Goal: Task Accomplishment & Management: Manage account settings

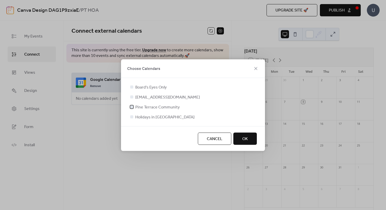
click at [171, 106] on span "Pine Terrace Community" at bounding box center [157, 107] width 44 height 6
click at [158, 118] on span "Holidays in [GEOGRAPHIC_DATA]" at bounding box center [164, 117] width 59 height 6
click at [133, 116] on div at bounding box center [131, 116] width 3 height 3
click at [131, 116] on div at bounding box center [131, 116] width 3 height 3
click at [133, 116] on div at bounding box center [131, 116] width 3 height 3
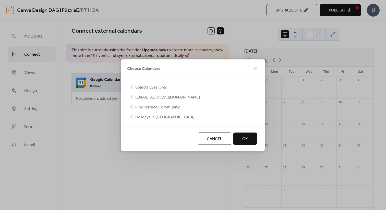
click at [140, 116] on span "Holidays in [GEOGRAPHIC_DATA]" at bounding box center [164, 117] width 59 height 6
click at [140, 116] on span "Holidays in United States" at bounding box center [164, 117] width 59 height 6
click at [130, 119] on div at bounding box center [131, 116] width 5 height 5
click at [145, 97] on span "madnicolaus@pineterracehoa.org" at bounding box center [167, 97] width 65 height 6
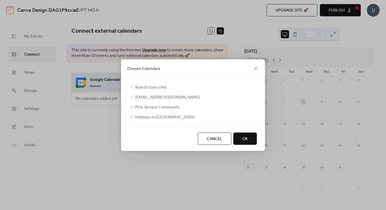
click at [132, 96] on div at bounding box center [131, 96] width 3 height 3
click at [250, 139] on button "OK" at bounding box center [244, 139] width 23 height 12
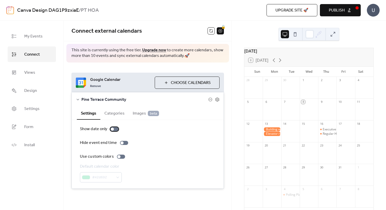
click at [114, 130] on div at bounding box center [114, 129] width 8 height 4
click at [122, 143] on div at bounding box center [124, 143] width 8 height 4
click at [119, 157] on div at bounding box center [118, 156] width 3 height 3
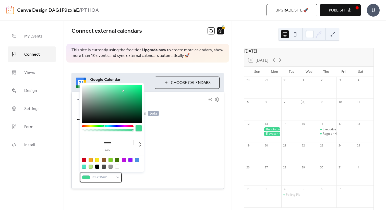
click at [117, 177] on div "#42d692" at bounding box center [101, 177] width 42 height 10
drag, startPoint x: 117, startPoint y: 144, endPoint x: 95, endPoint y: 144, distance: 22.2
click at [95, 144] on input "*******" at bounding box center [108, 142] width 52 height 5
paste input
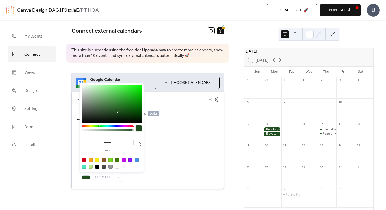
type input "*******"
click at [138, 128] on div at bounding box center [139, 128] width 6 height 6
click at [152, 150] on div "Show date only Hide event end time Use custom colors Default calendar color #1F…" at bounding box center [148, 154] width 136 height 56
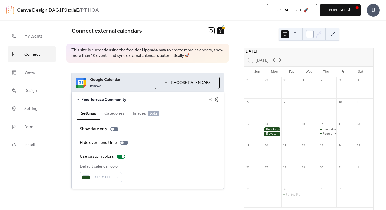
click at [308, 35] on div at bounding box center [310, 34] width 8 height 8
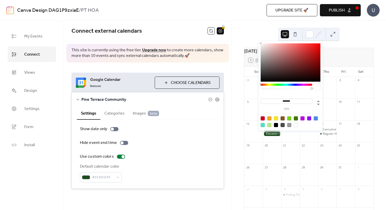
click at [289, 125] on div at bounding box center [289, 125] width 4 height 4
type input "*******"
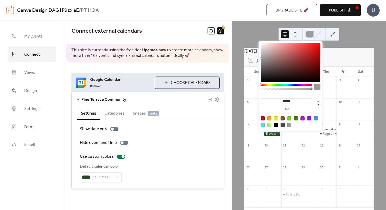
click at [311, 33] on div at bounding box center [310, 34] width 8 height 8
drag, startPoint x: 294, startPoint y: 100, endPoint x: 268, endPoint y: 100, distance: 26.3
click at [268, 100] on input "*******" at bounding box center [287, 101] width 52 height 5
paste input
type input "*******"
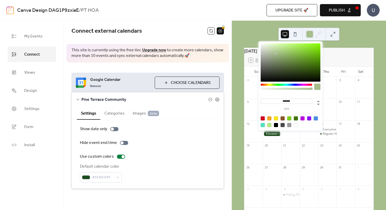
click at [359, 39] on div "October 2025 8 Today Sun Mon Tue Wed Thu Fri Sat 28 29 30 1 2 3 4 5 6 7 8 9 10 …" at bounding box center [309, 115] width 154 height 189
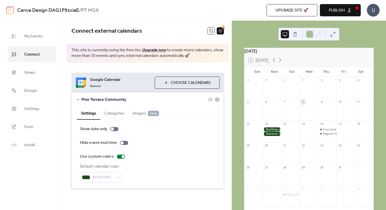
click at [296, 34] on button at bounding box center [295, 34] width 8 height 8
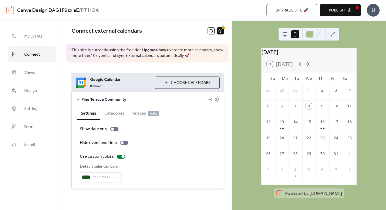
click at [284, 33] on button at bounding box center [285, 34] width 8 height 8
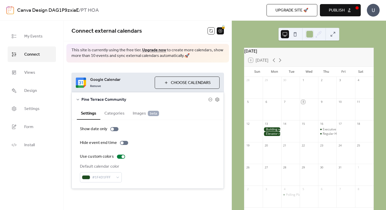
click at [358, 8] on button "Publish" at bounding box center [340, 10] width 41 height 12
click at [340, 9] on div "Upgrade site 🚀 Preview Publish" at bounding box center [272, 10] width 177 height 12
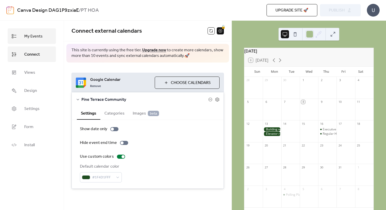
click at [37, 40] on span "My Events" at bounding box center [33, 36] width 18 height 8
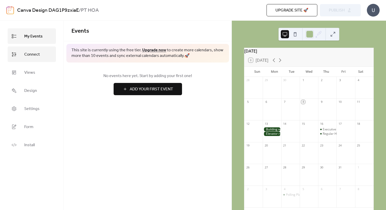
click at [36, 52] on span "Connect" at bounding box center [32, 55] width 16 height 8
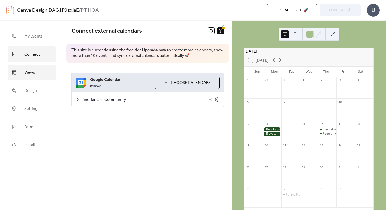
click at [31, 73] on span "Views" at bounding box center [29, 73] width 11 height 8
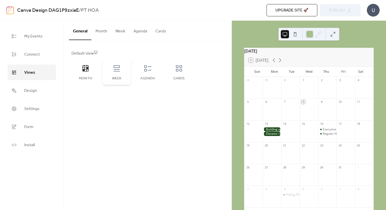
click at [115, 75] on div "Week" at bounding box center [117, 72] width 28 height 26
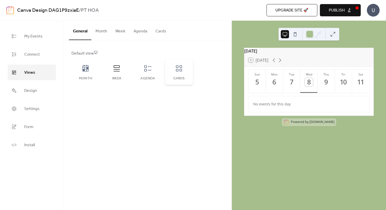
click at [177, 71] on icon at bounding box center [179, 68] width 8 height 8
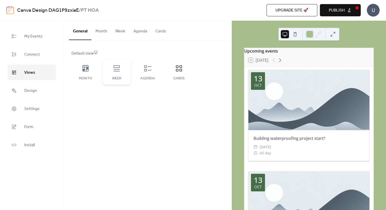
click at [112, 65] on div "Week" at bounding box center [117, 72] width 28 height 26
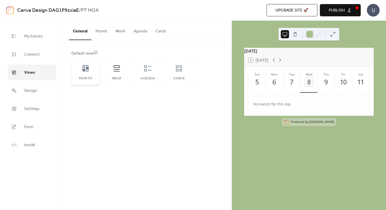
click at [88, 73] on div "Month" at bounding box center [85, 72] width 28 height 26
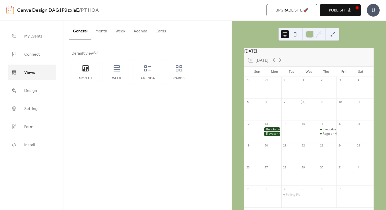
click at [117, 31] on button "Week" at bounding box center [120, 30] width 18 height 19
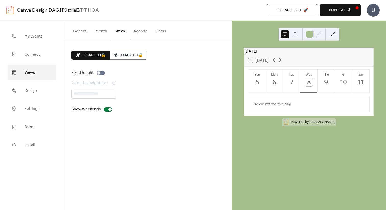
click at [102, 32] on button "Month" at bounding box center [101, 30] width 20 height 19
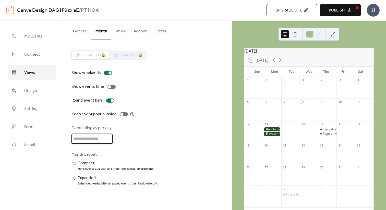
click at [108, 138] on input "*" at bounding box center [91, 139] width 41 height 10
type input "*"
click at [108, 138] on input "*" at bounding box center [91, 139] width 41 height 10
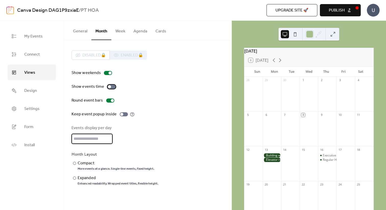
click at [110, 87] on div at bounding box center [109, 86] width 3 height 3
click at [85, 162] on div "Compact" at bounding box center [116, 163] width 76 height 6
click at [0, 0] on div at bounding box center [0, 0] width 0 height 0
click at [75, 179] on div at bounding box center [74, 178] width 3 height 3
click at [116, 34] on button "Week" at bounding box center [120, 30] width 18 height 19
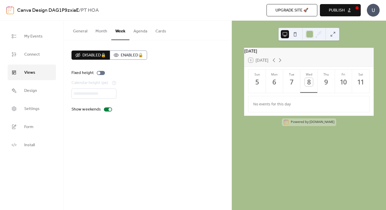
click at [140, 32] on button "Agenda" at bounding box center [140, 30] width 22 height 19
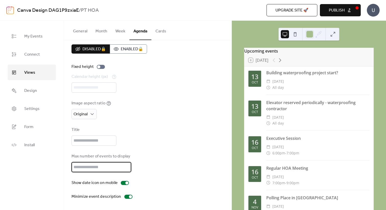
drag, startPoint x: 90, startPoint y: 165, endPoint x: 63, endPoint y: 165, distance: 26.8
click at [63, 165] on div "My Events Connect Views Design Settings Form Install Views General Month Week A…" at bounding box center [193, 115] width 386 height 189
click at [159, 146] on div "Title" at bounding box center [147, 136] width 152 height 19
drag, startPoint x: 87, startPoint y: 166, endPoint x: 68, endPoint y: 166, distance: 19.2
click at [68, 166] on div "Disabled 🔒 Enabled 🔒 Fixed height Calendar height (px) *** Image aspect ratio O…" at bounding box center [148, 122] width 168 height 176
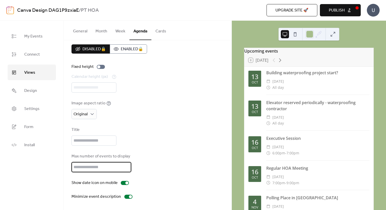
type input "*"
click at [175, 155] on div "Max number of events to display *" at bounding box center [147, 162] width 152 height 19
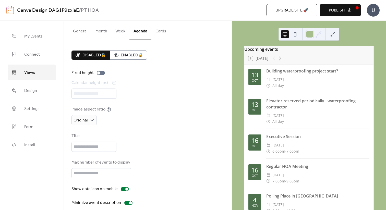
scroll to position [6, 0]
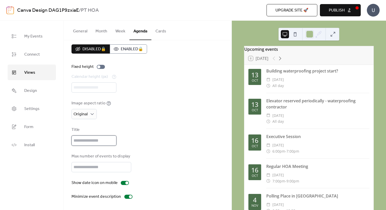
click at [89, 139] on input "text" at bounding box center [93, 141] width 45 height 10
type input "**********"
click at [136, 114] on div "Image aspect ratio Original" at bounding box center [147, 109] width 152 height 19
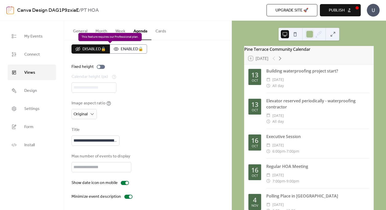
click at [137, 47] on div "Disabled 🔒 Enabled 🔒" at bounding box center [109, 48] width 76 height 9
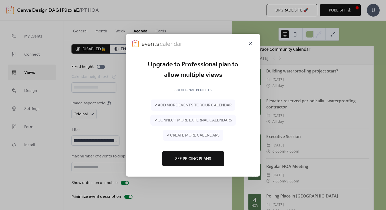
click at [251, 43] on icon at bounding box center [251, 43] width 6 height 6
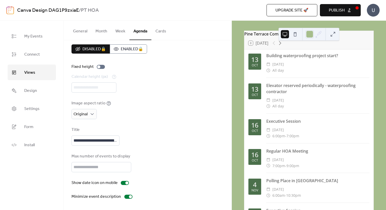
scroll to position [13, 0]
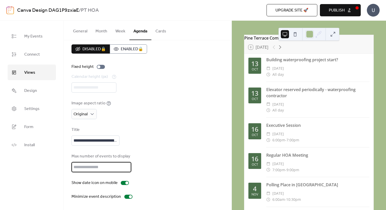
click at [103, 166] on input "*" at bounding box center [101, 167] width 60 height 10
click at [125, 165] on input "*" at bounding box center [101, 167] width 60 height 10
click at [125, 170] on input "*" at bounding box center [101, 167] width 60 height 10
type input "*"
click at [125, 170] on input "*" at bounding box center [101, 167] width 60 height 10
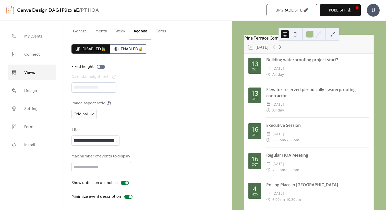
click at [179, 156] on div "Max number of events to display *" at bounding box center [147, 162] width 152 height 19
click at [356, 8] on button "Publish" at bounding box center [340, 10] width 41 height 12
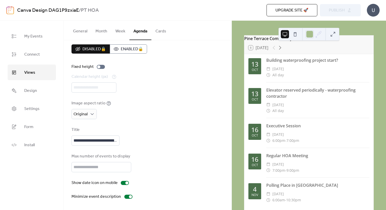
scroll to position [0, 0]
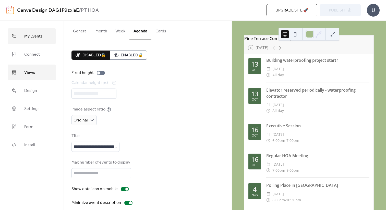
click at [24, 37] on span "My Events" at bounding box center [33, 36] width 18 height 8
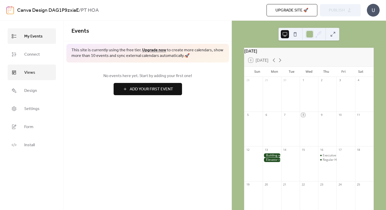
click at [29, 73] on span "Views" at bounding box center [29, 73] width 11 height 8
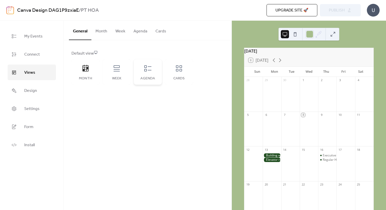
click at [149, 67] on icon at bounding box center [148, 68] width 8 height 8
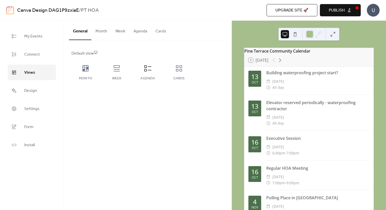
click at [331, 34] on button at bounding box center [333, 34] width 8 height 8
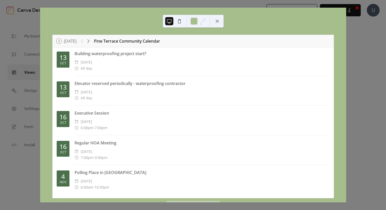
click at [217, 20] on button at bounding box center [217, 21] width 8 height 8
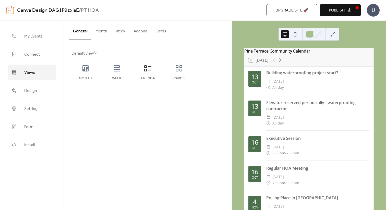
click at [350, 9] on button "Publish" at bounding box center [340, 10] width 41 height 12
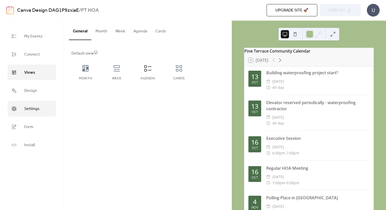
click at [47, 110] on link "Settings" at bounding box center [32, 109] width 48 height 16
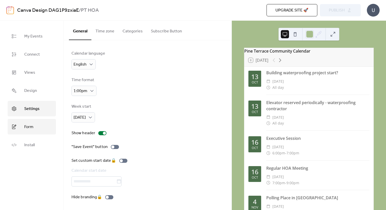
click at [37, 124] on link "Form" at bounding box center [32, 127] width 48 height 16
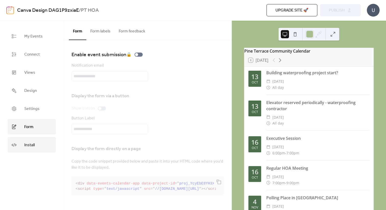
click at [37, 143] on link "Install" at bounding box center [32, 145] width 48 height 16
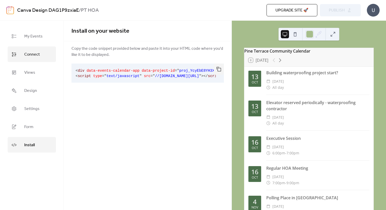
click at [41, 51] on link "Connect" at bounding box center [32, 54] width 48 height 16
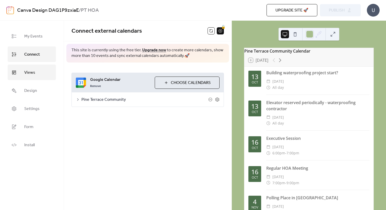
click at [39, 70] on link "Views" at bounding box center [32, 73] width 48 height 16
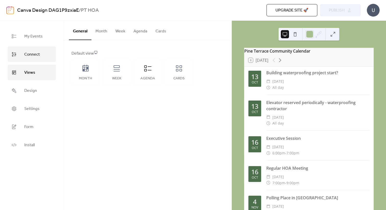
click at [41, 56] on link "Connect" at bounding box center [32, 54] width 48 height 16
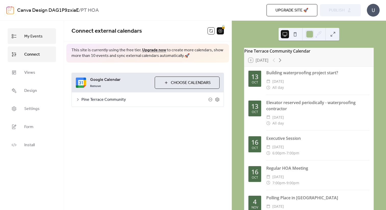
click at [42, 43] on link "My Events" at bounding box center [32, 36] width 48 height 16
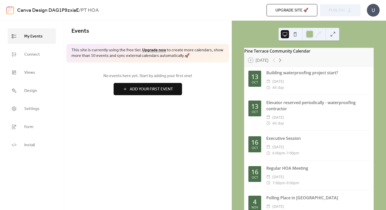
click at [48, 10] on link "Canva Design DAG1P9zxiaE" at bounding box center [48, 11] width 62 height 10
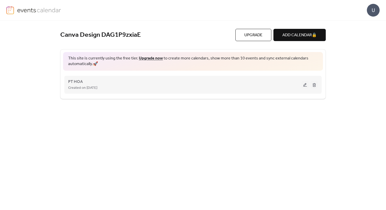
click at [107, 82] on div "PT HOA Created on 8-Oct-2025" at bounding box center [184, 85] width 233 height 12
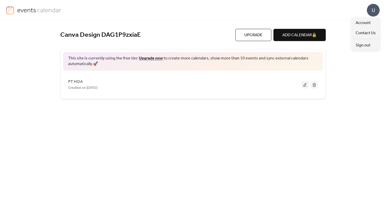
click at [378, 7] on div "U" at bounding box center [373, 10] width 13 height 13
click at [343, 14] on div "U" at bounding box center [192, 10] width 373 height 20
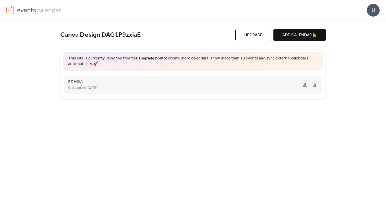
click at [122, 89] on div "Created on 8-Oct-2025" at bounding box center [184, 88] width 233 height 6
click at [305, 86] on button at bounding box center [305, 85] width 7 height 8
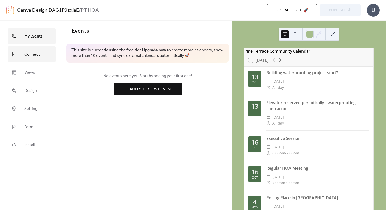
click at [33, 54] on span "Connect" at bounding box center [32, 55] width 16 height 8
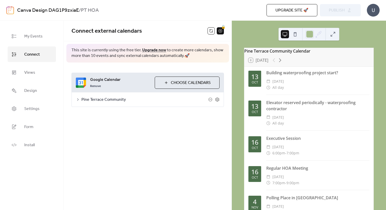
click at [79, 100] on icon at bounding box center [78, 100] width 4 height 4
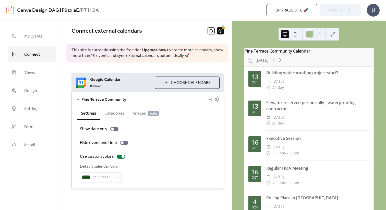
click at [112, 113] on button "Categories" at bounding box center [114, 113] width 28 height 13
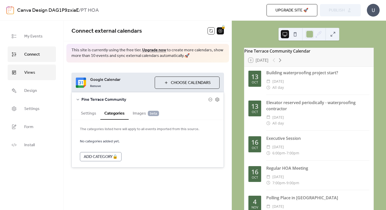
click at [41, 74] on link "Views" at bounding box center [32, 73] width 48 height 16
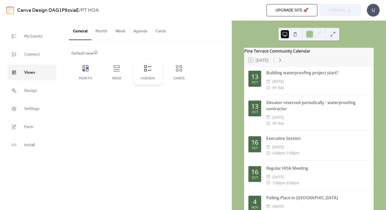
click at [151, 73] on div "Agenda" at bounding box center [148, 72] width 28 height 26
click at [295, 35] on button at bounding box center [295, 34] width 8 height 8
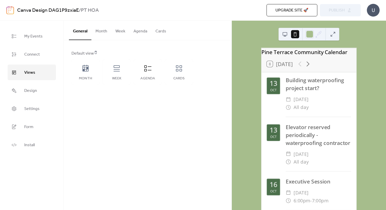
click at [285, 34] on button at bounding box center [285, 34] width 8 height 8
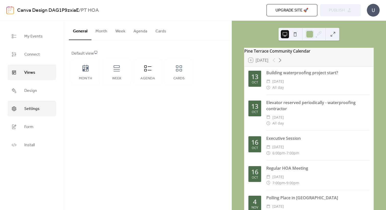
click at [31, 110] on span "Settings" at bounding box center [31, 109] width 15 height 8
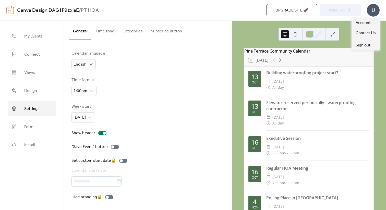
click at [375, 11] on div "U" at bounding box center [373, 10] width 13 height 13
click at [365, 23] on span "Account" at bounding box center [363, 23] width 15 height 6
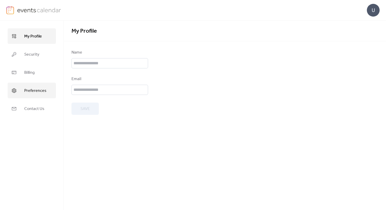
click at [37, 87] on span "Preferences" at bounding box center [35, 91] width 22 height 8
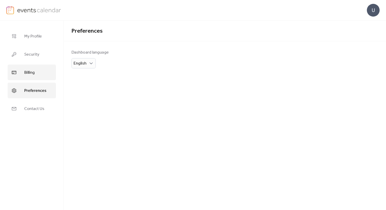
click at [37, 75] on link "Billing" at bounding box center [32, 73] width 48 height 16
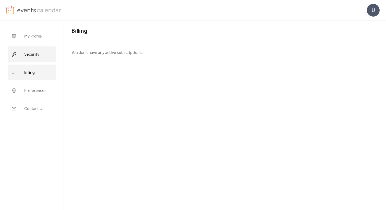
click at [38, 61] on link "Security" at bounding box center [32, 54] width 48 height 16
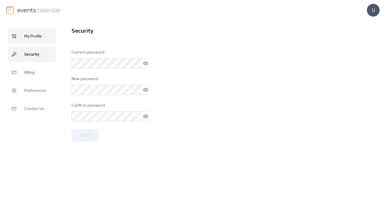
click at [38, 38] on span "My Profile" at bounding box center [33, 36] width 18 height 8
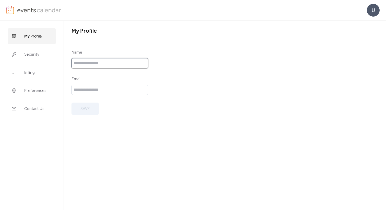
click at [84, 62] on input "text" at bounding box center [109, 63] width 77 height 10
type input "**********"
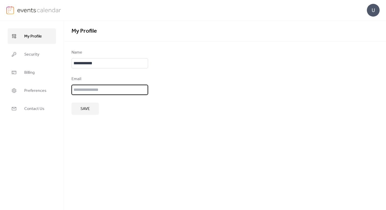
click at [80, 91] on input "email" at bounding box center [109, 90] width 77 height 10
type input "**********"
click at [88, 110] on span "Save" at bounding box center [84, 109] width 9 height 6
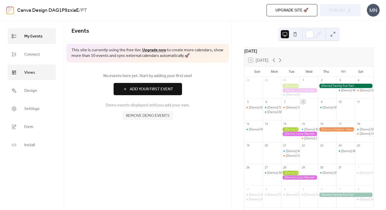
click at [37, 69] on link "Views" at bounding box center [32, 73] width 48 height 16
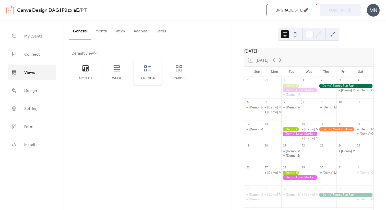
click at [140, 68] on div "Agenda" at bounding box center [148, 72] width 28 height 26
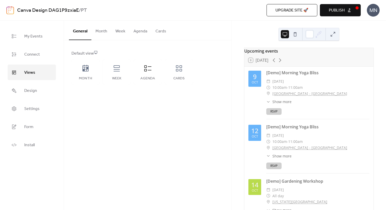
click at [13, 9] on img at bounding box center [10, 10] width 8 height 8
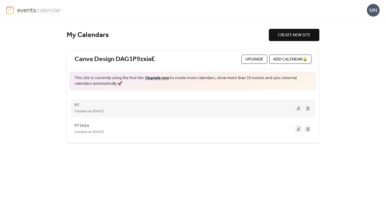
click at [308, 109] on button at bounding box center [307, 108] width 7 height 8
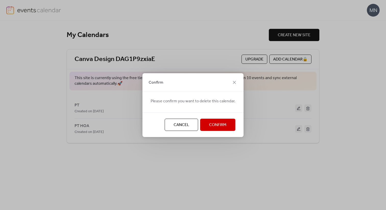
click at [229, 124] on button "Confirm" at bounding box center [217, 125] width 35 height 12
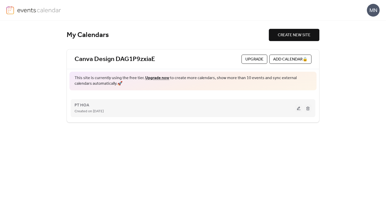
click at [209, 108] on div "Created on [DATE]" at bounding box center [185, 111] width 221 height 6
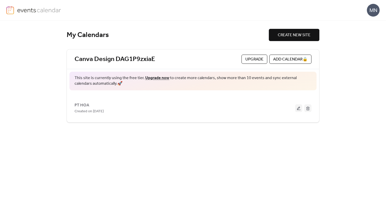
click at [295, 35] on span "CREATE NEW SITE" at bounding box center [294, 35] width 33 height 6
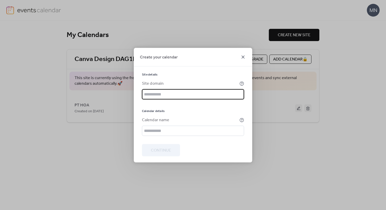
click at [243, 57] on icon at bounding box center [243, 56] width 3 height 3
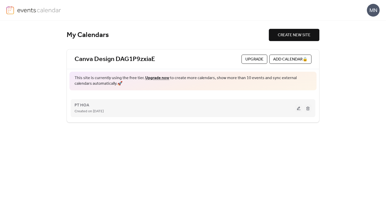
click at [233, 101] on div "PT HOA Created on [DATE]" at bounding box center [193, 108] width 237 height 20
click at [225, 105] on div "PT HOA Created on 8-Oct-2025" at bounding box center [185, 108] width 221 height 12
click at [298, 109] on button at bounding box center [298, 108] width 7 height 8
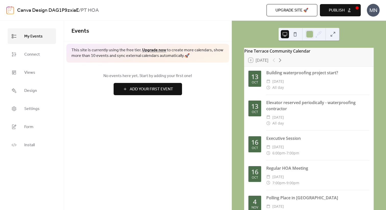
click at [31, 80] on ul "My Events Connect Views Design Settings Form Install" at bounding box center [32, 90] width 48 height 124
click at [30, 73] on span "Views" at bounding box center [29, 73] width 11 height 8
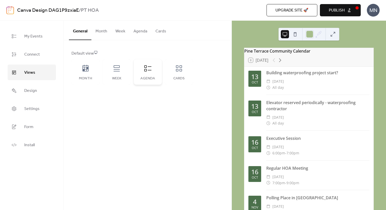
click at [150, 71] on icon at bounding box center [148, 68] width 8 height 8
click at [96, 53] on icon at bounding box center [95, 52] width 3 height 3
click at [86, 54] on div "Default view" at bounding box center [146, 54] width 151 height 6
click at [154, 75] on div "Agenda" at bounding box center [148, 72] width 28 height 26
click at [356, 8] on button "Publish" at bounding box center [340, 10] width 41 height 12
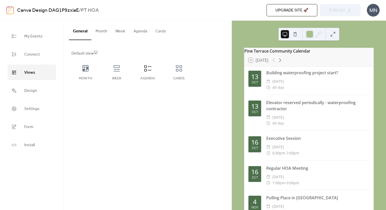
click at [33, 135] on ul "My Events Connect Views Design Settings Form Install" at bounding box center [32, 90] width 48 height 124
click at [33, 139] on link "Install" at bounding box center [32, 145] width 48 height 16
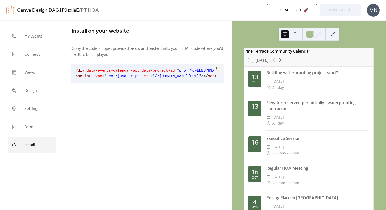
click at [74, 10] on link "Canva Design DAG1P9zxiaE" at bounding box center [48, 11] width 62 height 10
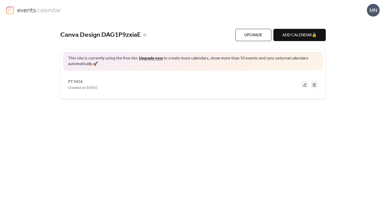
click at [93, 35] on link "Canva Design DAG1P9zxiaE" at bounding box center [100, 35] width 81 height 8
click at [145, 36] on icon at bounding box center [145, 35] width 4 height 4
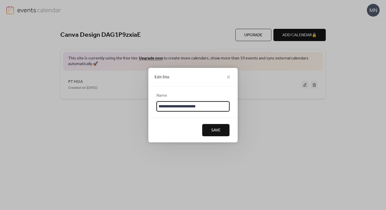
drag, startPoint x: 214, startPoint y: 106, endPoint x: 170, endPoint y: 104, distance: 44.0
click at [170, 104] on input "**********" at bounding box center [193, 106] width 73 height 10
type input "**********"
click at [214, 128] on span "Save" at bounding box center [215, 130] width 9 height 6
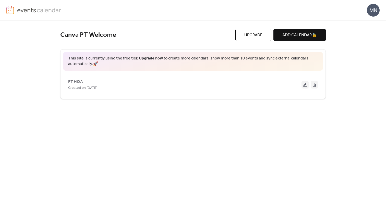
click at [265, 36] on button "Upgrade" at bounding box center [253, 35] width 36 height 12
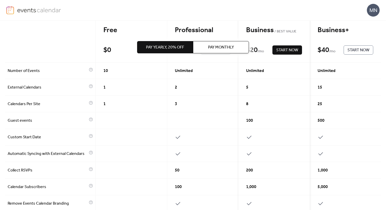
scroll to position [40, 0]
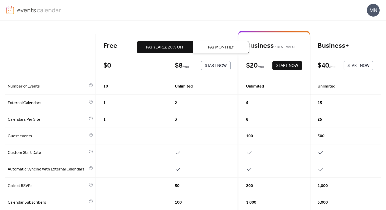
click at [120, 63] on div "$ 0" at bounding box center [113, 65] width 20 height 9
click at [114, 55] on div "Free $ 0 Start Now" at bounding box center [131, 56] width 71 height 44
click at [126, 58] on div "Free $ 0 Start Now" at bounding box center [131, 56] width 71 height 44
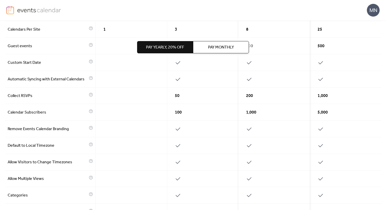
scroll to position [0, 0]
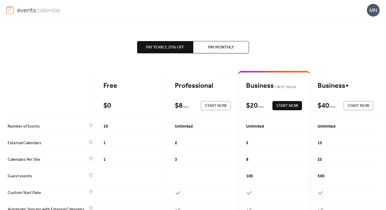
click at [22, 9] on img at bounding box center [39, 10] width 44 height 8
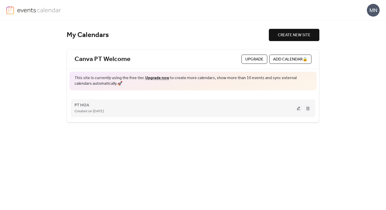
click at [301, 108] on button at bounding box center [298, 108] width 7 height 8
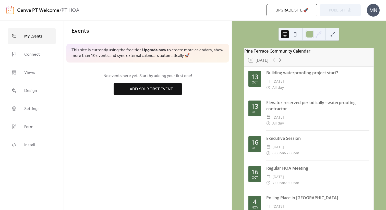
click at [293, 10] on span "Upgrade site 🚀" at bounding box center [291, 10] width 33 height 6
click at [30, 145] on span "Install" at bounding box center [29, 145] width 10 height 8
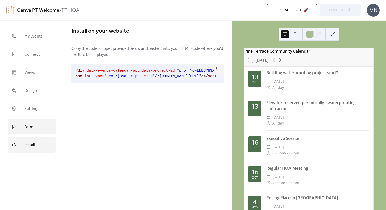
click at [36, 123] on link "Form" at bounding box center [32, 127] width 48 height 16
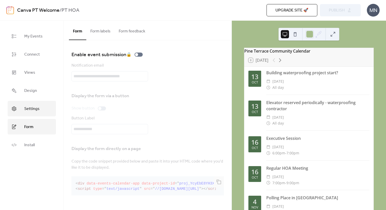
click at [35, 110] on span "Settings" at bounding box center [31, 109] width 15 height 8
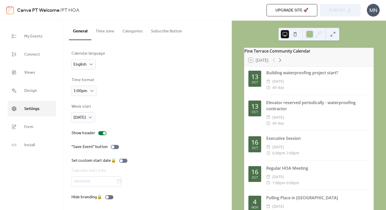
scroll to position [1, 0]
click at [39, 92] on link "Design" at bounding box center [32, 91] width 48 height 16
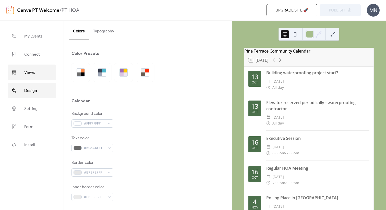
click at [37, 71] on link "Views" at bounding box center [32, 73] width 48 height 16
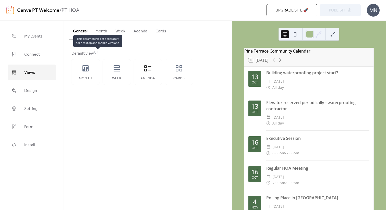
click at [97, 52] on icon at bounding box center [96, 53] width 4 height 4
click at [331, 32] on button at bounding box center [333, 34] width 8 height 8
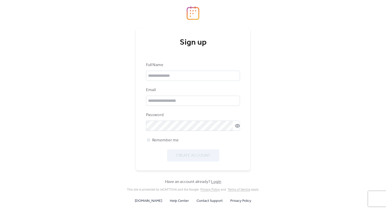
click at [214, 181] on link "Login" at bounding box center [216, 182] width 10 height 8
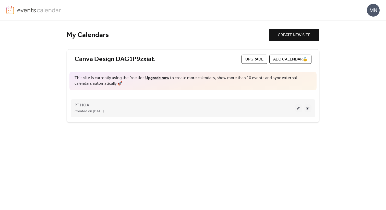
click at [219, 109] on div "Created on [DATE]" at bounding box center [185, 111] width 221 height 6
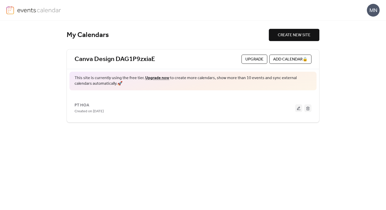
click at [375, 11] on div "MN" at bounding box center [373, 10] width 13 height 13
click at [367, 22] on span "Account" at bounding box center [363, 23] width 15 height 6
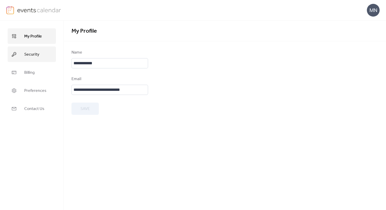
click at [33, 53] on span "Security" at bounding box center [31, 55] width 15 height 8
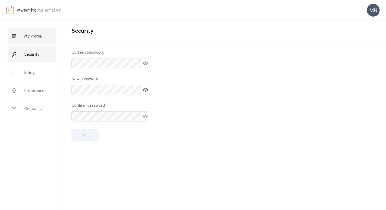
click at [33, 38] on span "My Profile" at bounding box center [33, 36] width 18 height 8
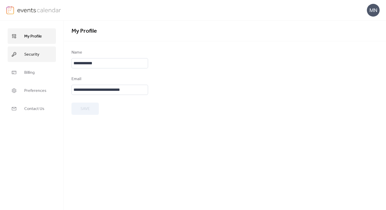
click at [31, 54] on span "Security" at bounding box center [31, 55] width 15 height 8
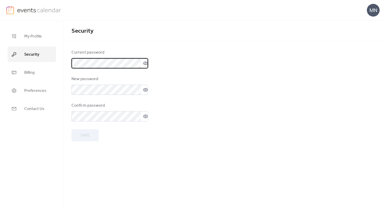
click at [145, 65] on icon at bounding box center [145, 63] width 5 height 5
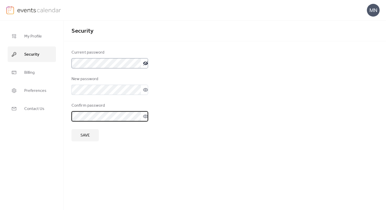
click at [87, 138] on span "Save" at bounding box center [84, 136] width 9 height 6
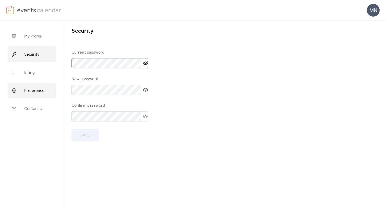
click at [40, 88] on span "Preferences" at bounding box center [35, 91] width 22 height 8
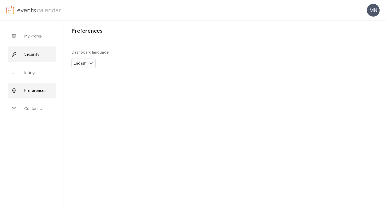
click at [40, 53] on link "Security" at bounding box center [32, 54] width 48 height 16
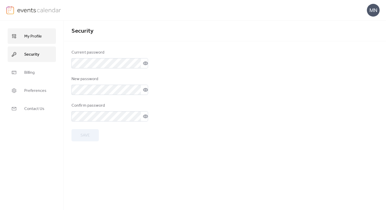
click at [43, 37] on link "My Profile" at bounding box center [32, 36] width 48 height 16
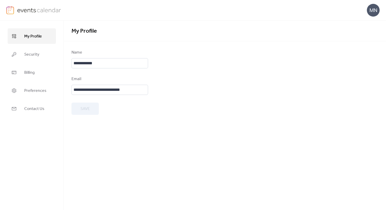
click at [53, 11] on img at bounding box center [39, 10] width 44 height 8
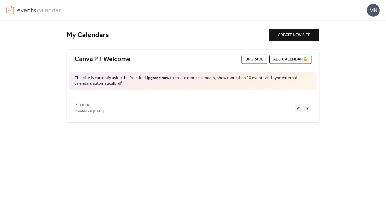
click at [33, 11] on img at bounding box center [39, 10] width 44 height 8
click at [13, 11] on img at bounding box center [10, 10] width 8 height 8
click at [374, 10] on div "MN" at bounding box center [373, 10] width 13 height 13
click at [336, 17] on div "MN" at bounding box center [192, 10] width 373 height 20
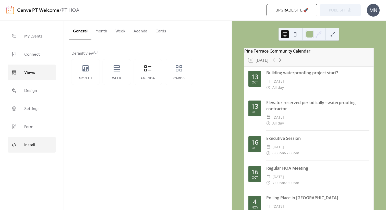
click at [30, 145] on span "Install" at bounding box center [29, 145] width 10 height 8
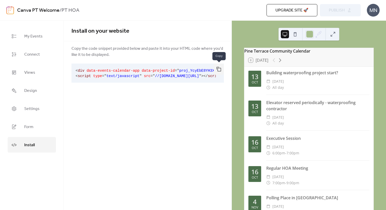
click at [219, 68] on button "button" at bounding box center [219, 69] width 10 height 11
click at [52, 12] on link "Canva PT Welcome" at bounding box center [38, 11] width 42 height 10
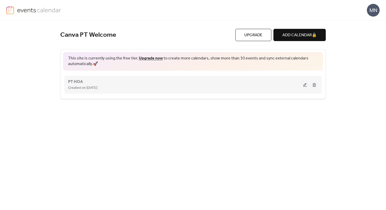
click at [238, 85] on div "Created on [DATE]" at bounding box center [184, 88] width 233 height 6
click at [304, 87] on button at bounding box center [305, 85] width 7 height 8
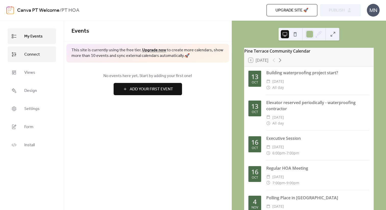
click at [26, 53] on span "Connect" at bounding box center [32, 55] width 16 height 8
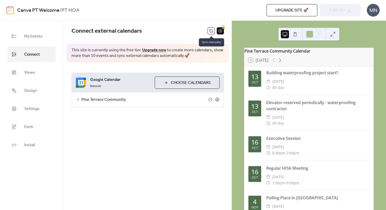
click at [209, 32] on button at bounding box center [211, 30] width 7 height 7
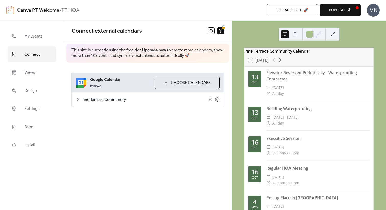
click at [334, 10] on span "Publish" at bounding box center [337, 10] width 16 height 6
